Goal: Information Seeking & Learning: Learn about a topic

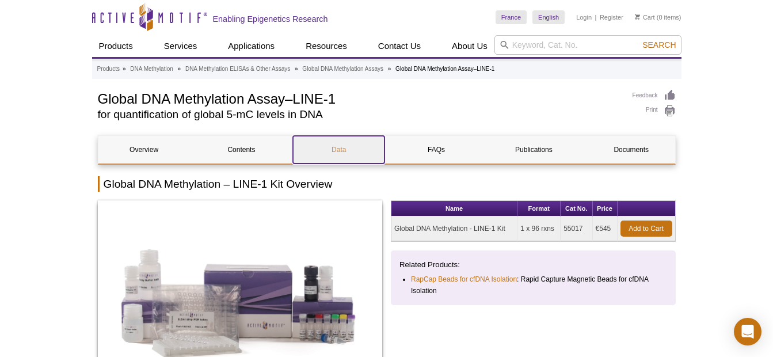
click at [334, 149] on link "Data" at bounding box center [339, 150] width 92 height 28
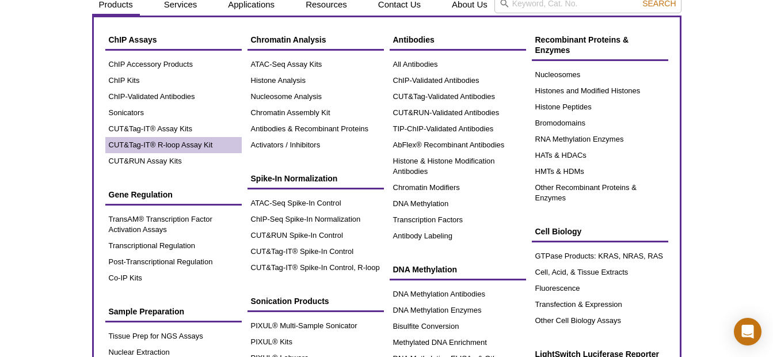
scroll to position [62, 0]
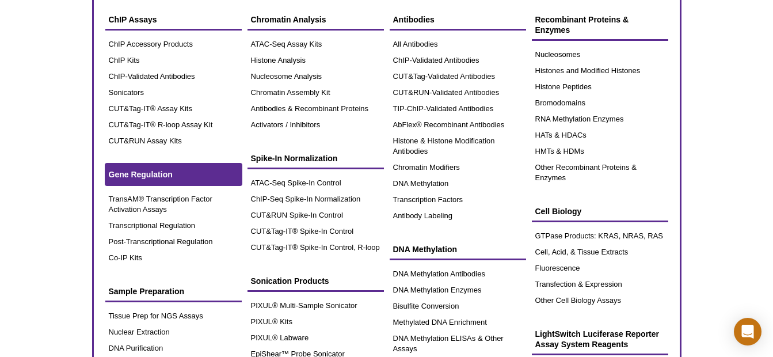
click at [165, 175] on span "Gene Regulation" at bounding box center [141, 174] width 64 height 9
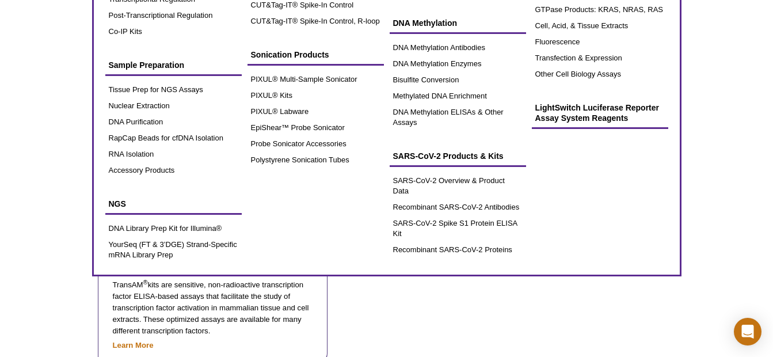
scroll to position [230, 0]
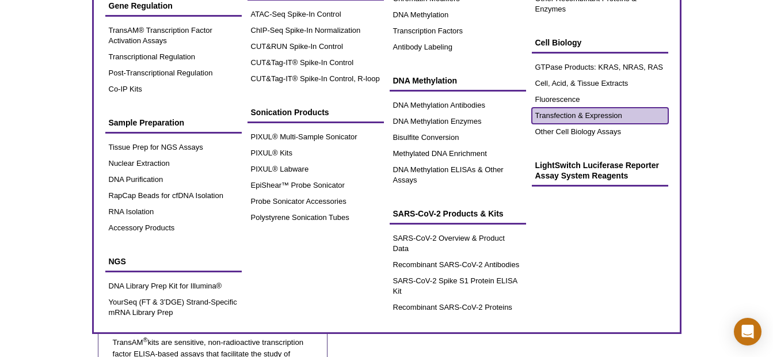
click at [576, 111] on link "Transfection & Expression" at bounding box center [600, 116] width 136 height 16
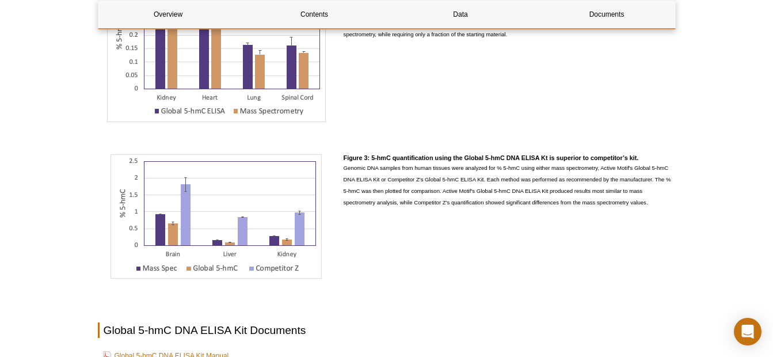
scroll to position [1267, 0]
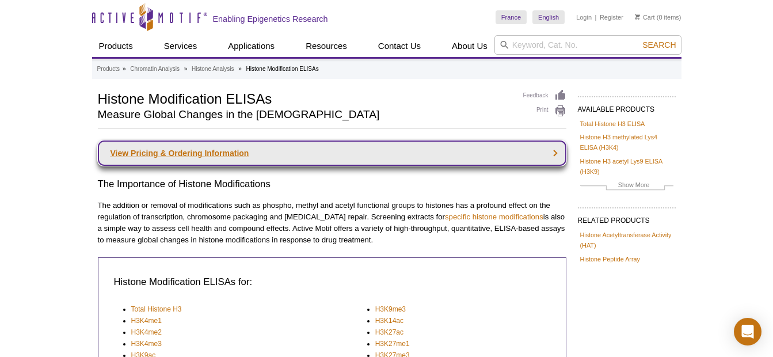
click at [205, 154] on link "View Pricing & Ordering Information" at bounding box center [332, 152] width 469 height 25
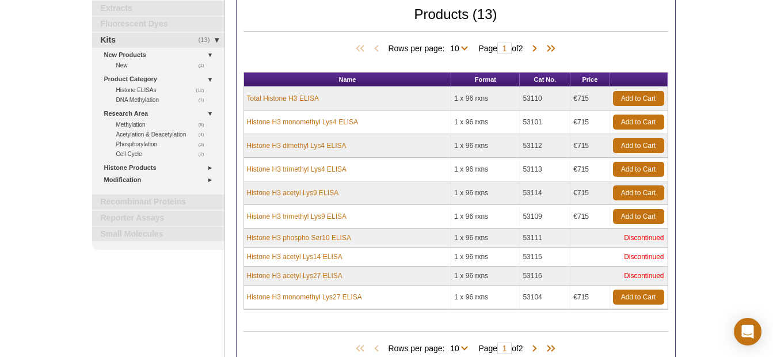
scroll to position [115, 0]
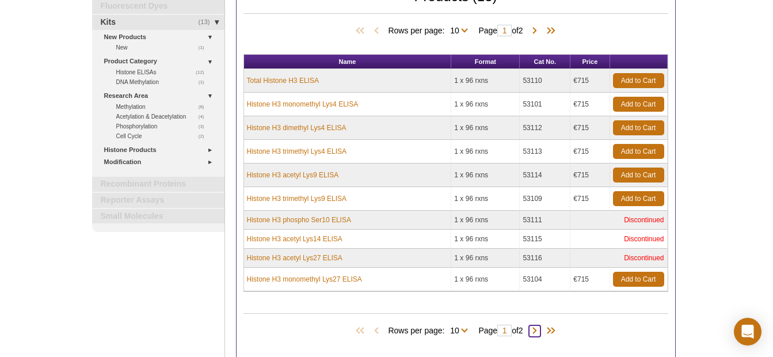
click at [539, 330] on span at bounding box center [535, 331] width 12 height 12
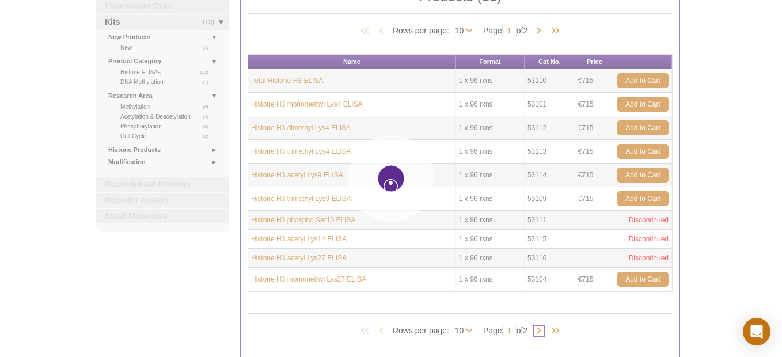
type input "2"
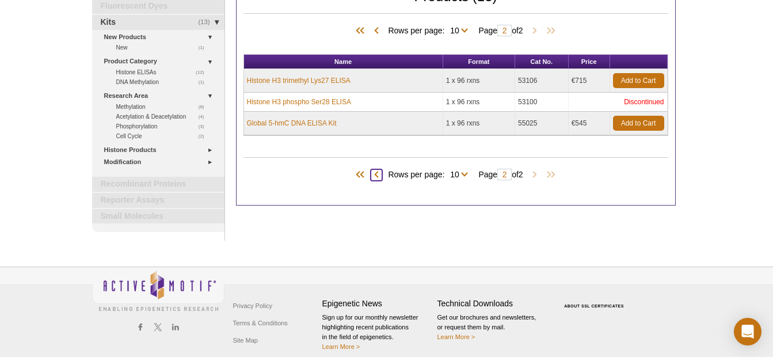
click at [371, 173] on span at bounding box center [377, 175] width 12 height 12
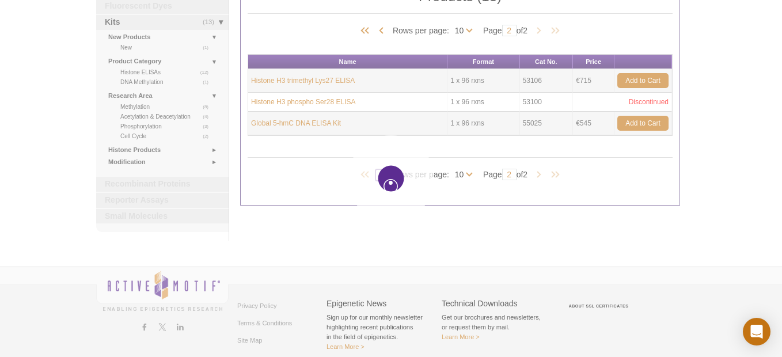
type input "1"
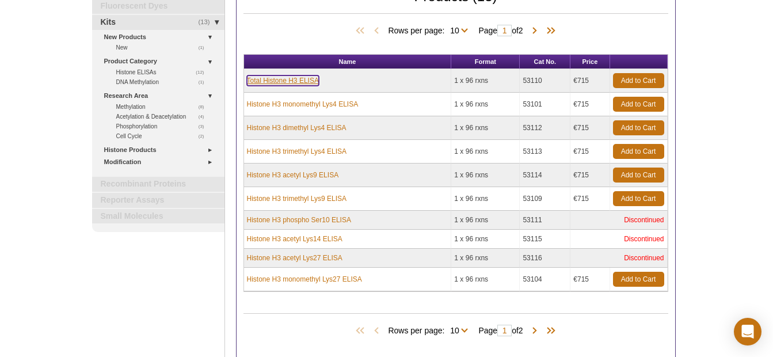
click at [293, 79] on link "Total Histone H3 ELISA" at bounding box center [283, 80] width 72 height 10
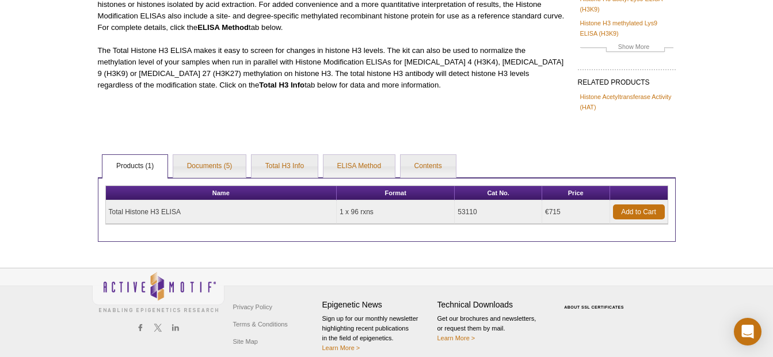
scroll to position [160, 0]
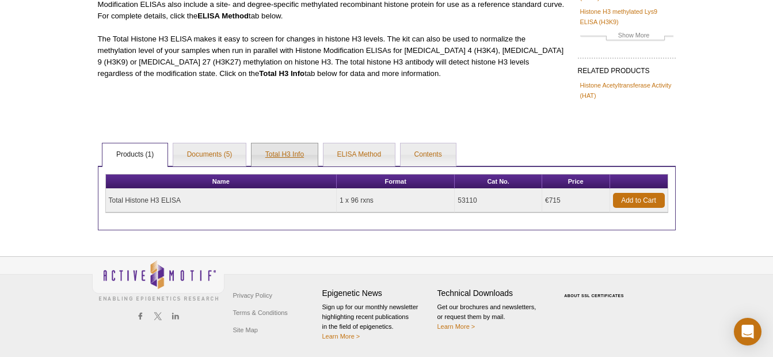
click at [288, 154] on link "Total H3 Info" at bounding box center [285, 154] width 66 height 23
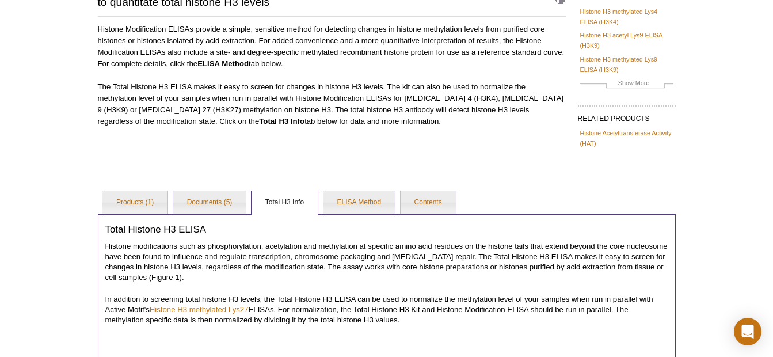
scroll to position [107, 0]
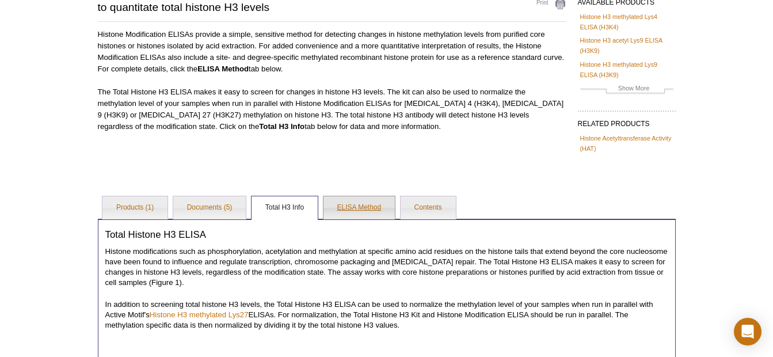
click at [343, 212] on link "ELISA Method" at bounding box center [360, 207] width 72 height 23
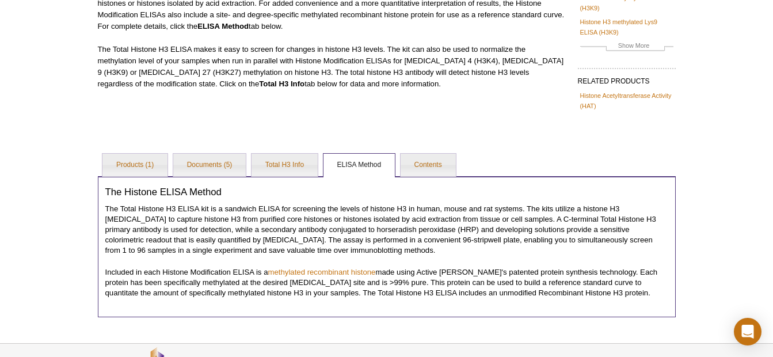
scroll to position [222, 0]
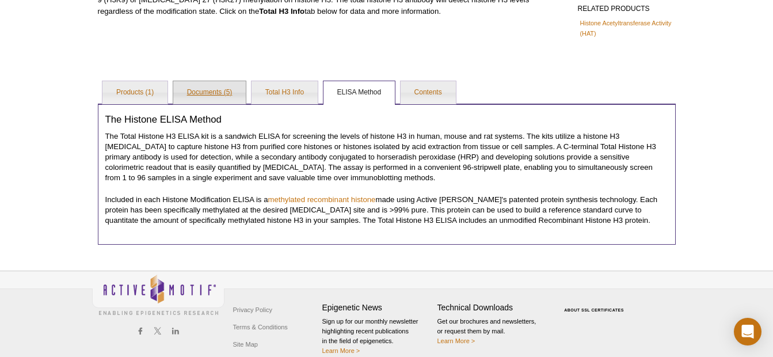
click at [219, 93] on link "Documents (5)" at bounding box center [209, 92] width 73 height 23
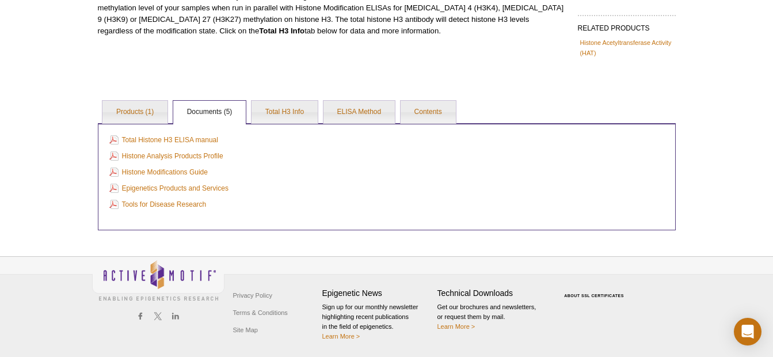
scroll to position [203, 0]
click at [177, 174] on link "Histone Modifications Guide" at bounding box center [158, 172] width 98 height 13
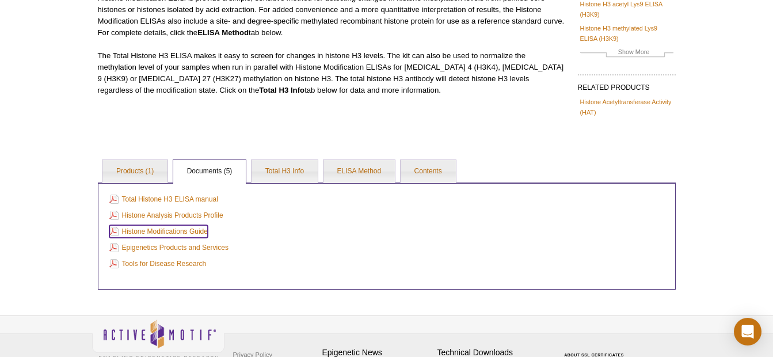
scroll to position [0, 0]
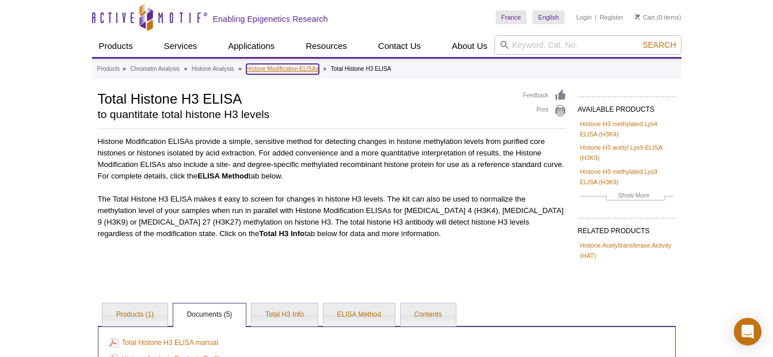
click at [305, 67] on link "Histone Modification ELISAs" at bounding box center [282, 69] width 73 height 10
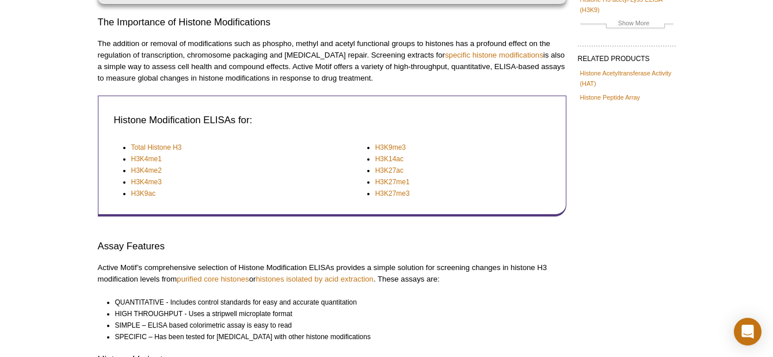
scroll to position [96, 0]
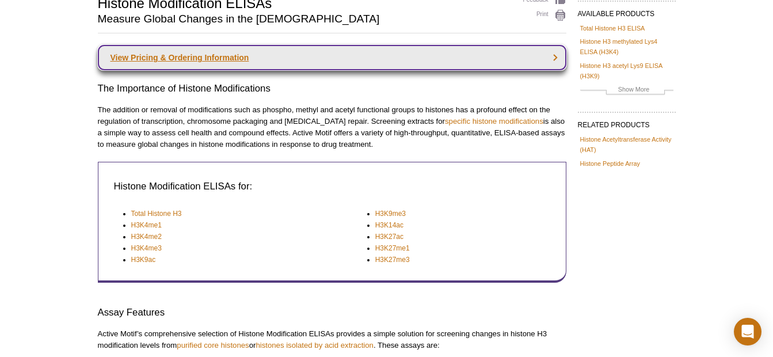
click at [212, 62] on link "View Pricing & Ordering Information" at bounding box center [332, 57] width 469 height 25
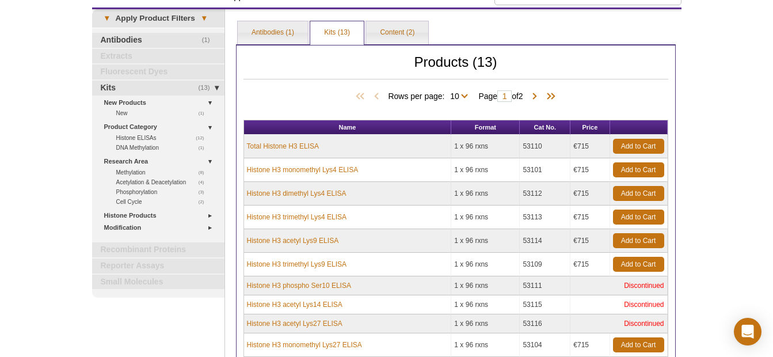
scroll to position [17, 0]
